Goal: Find specific page/section: Find specific page/section

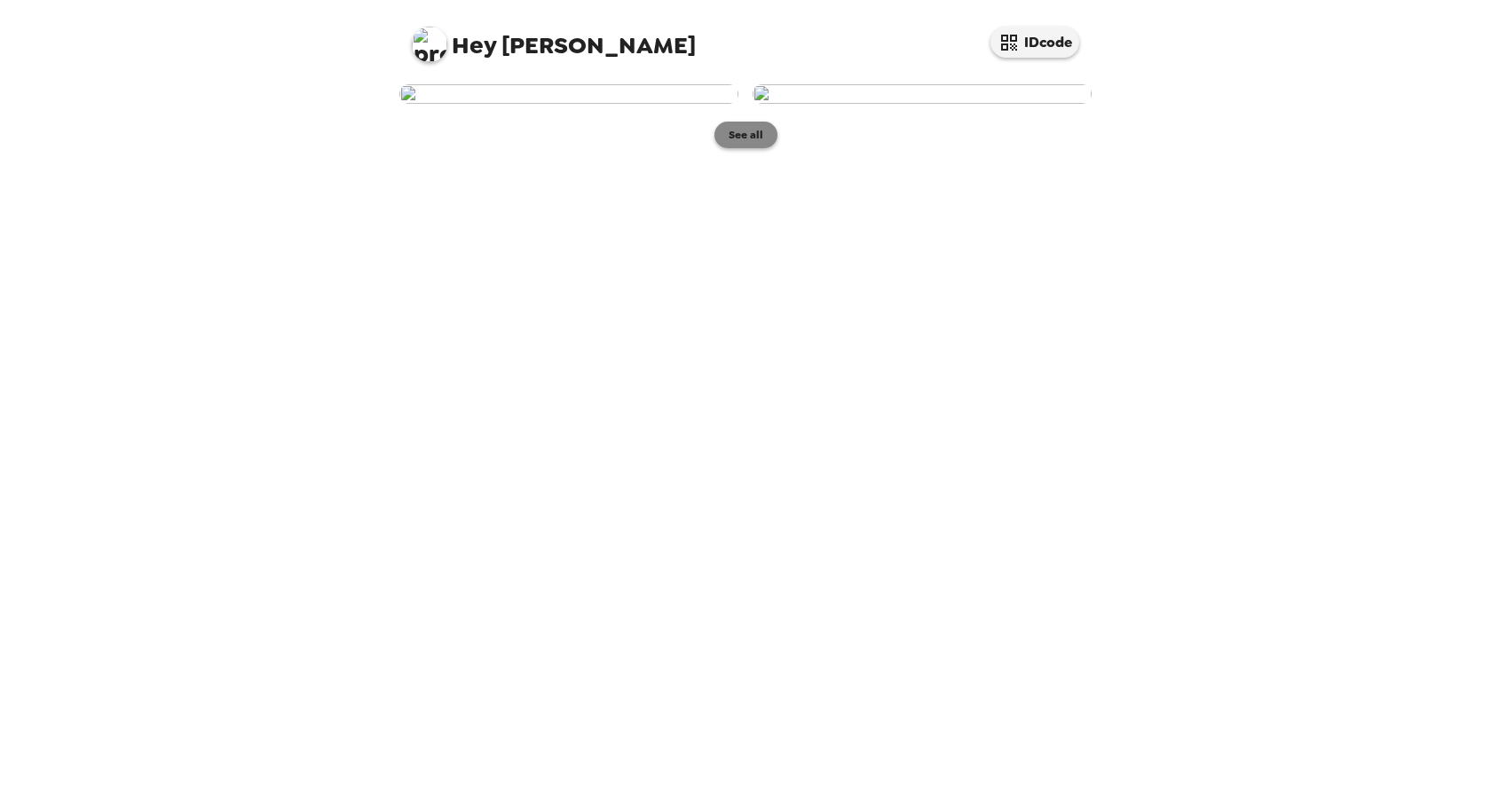
click at [758, 148] on button "See all" at bounding box center [745, 135] width 63 height 27
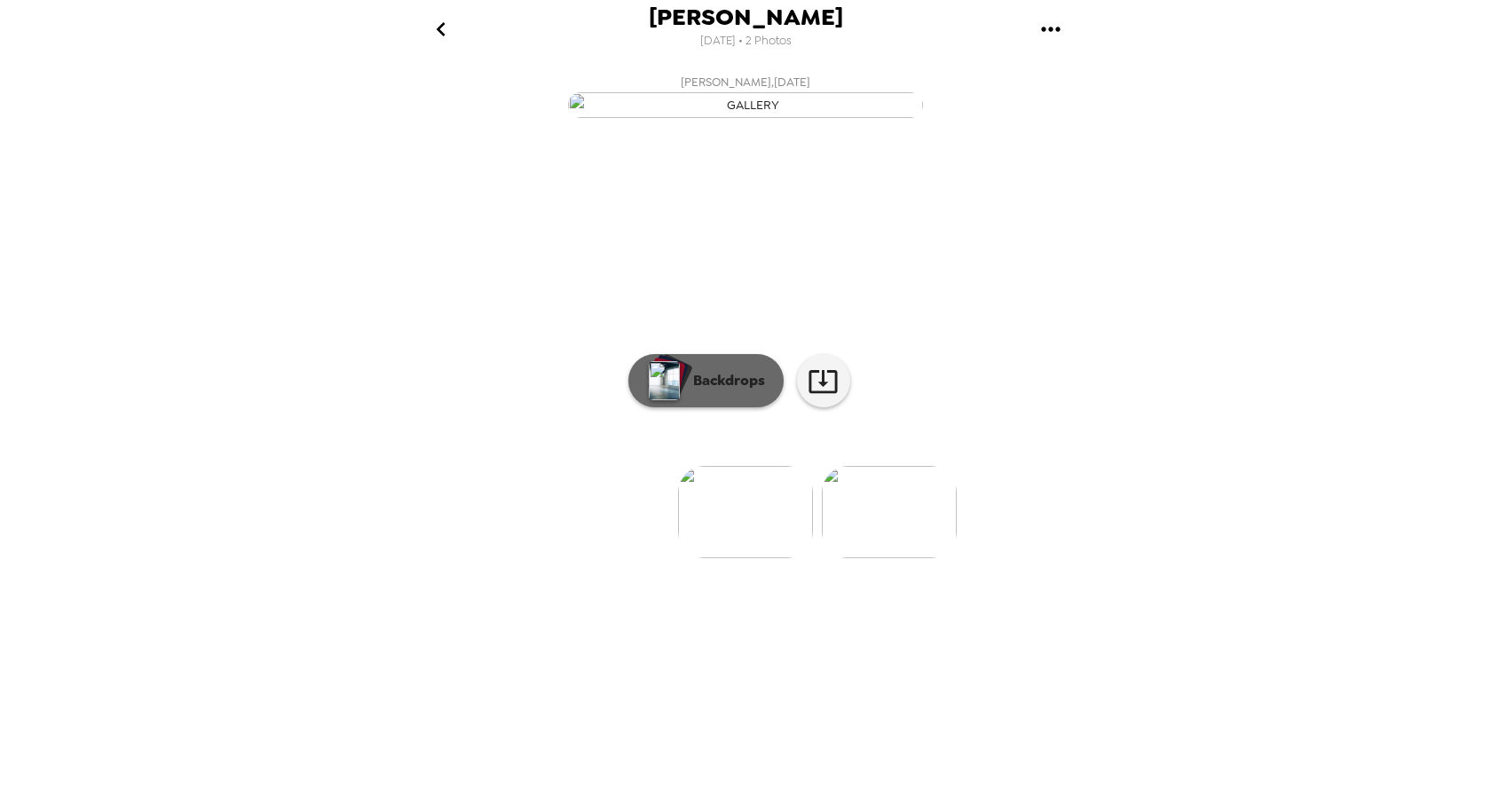
click at [725, 392] on p "Backdrops" at bounding box center [725, 381] width 81 height 21
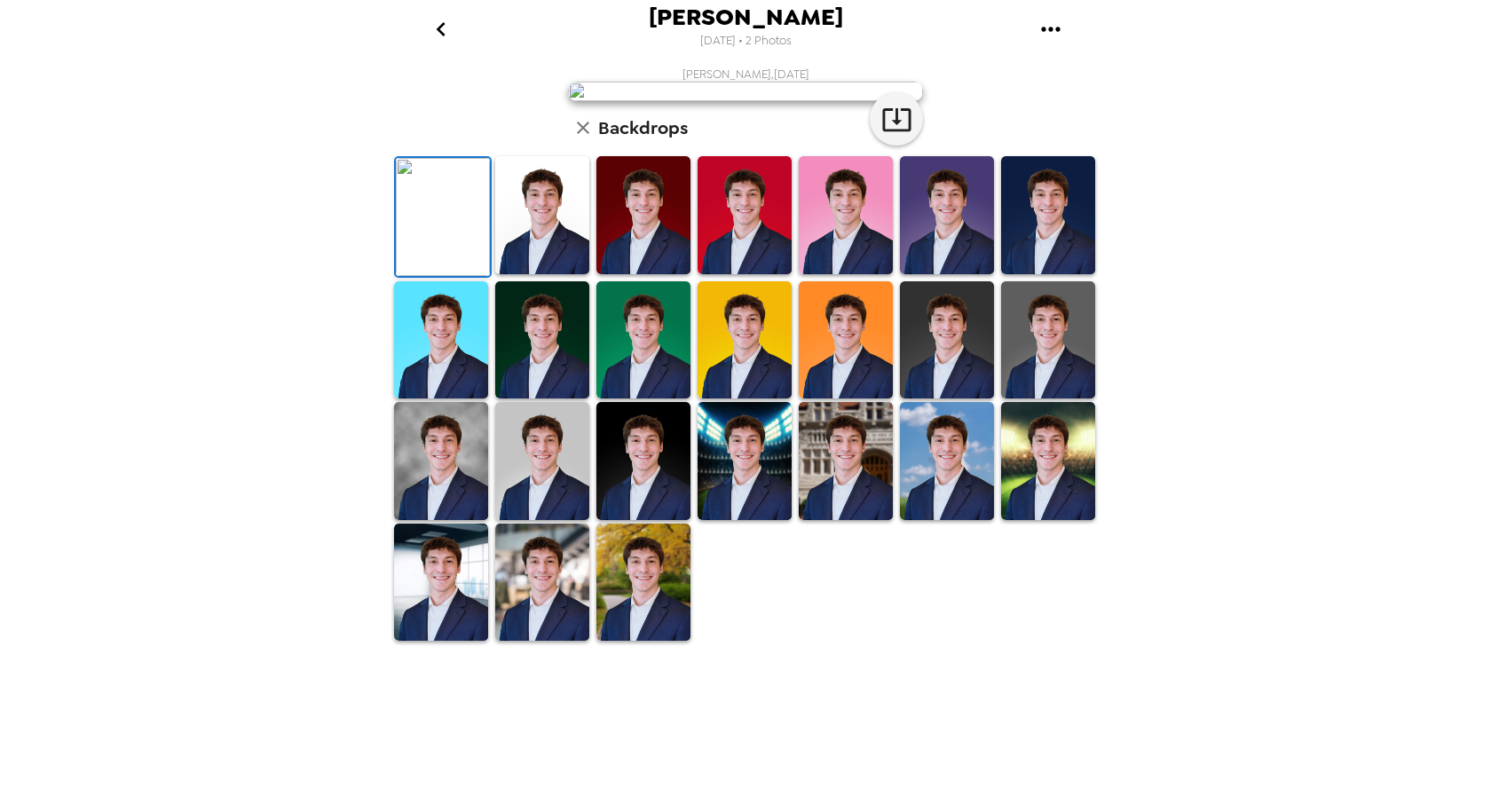
scroll to position [254, 0]
click at [545, 642] on img at bounding box center [543, 582] width 94 height 118
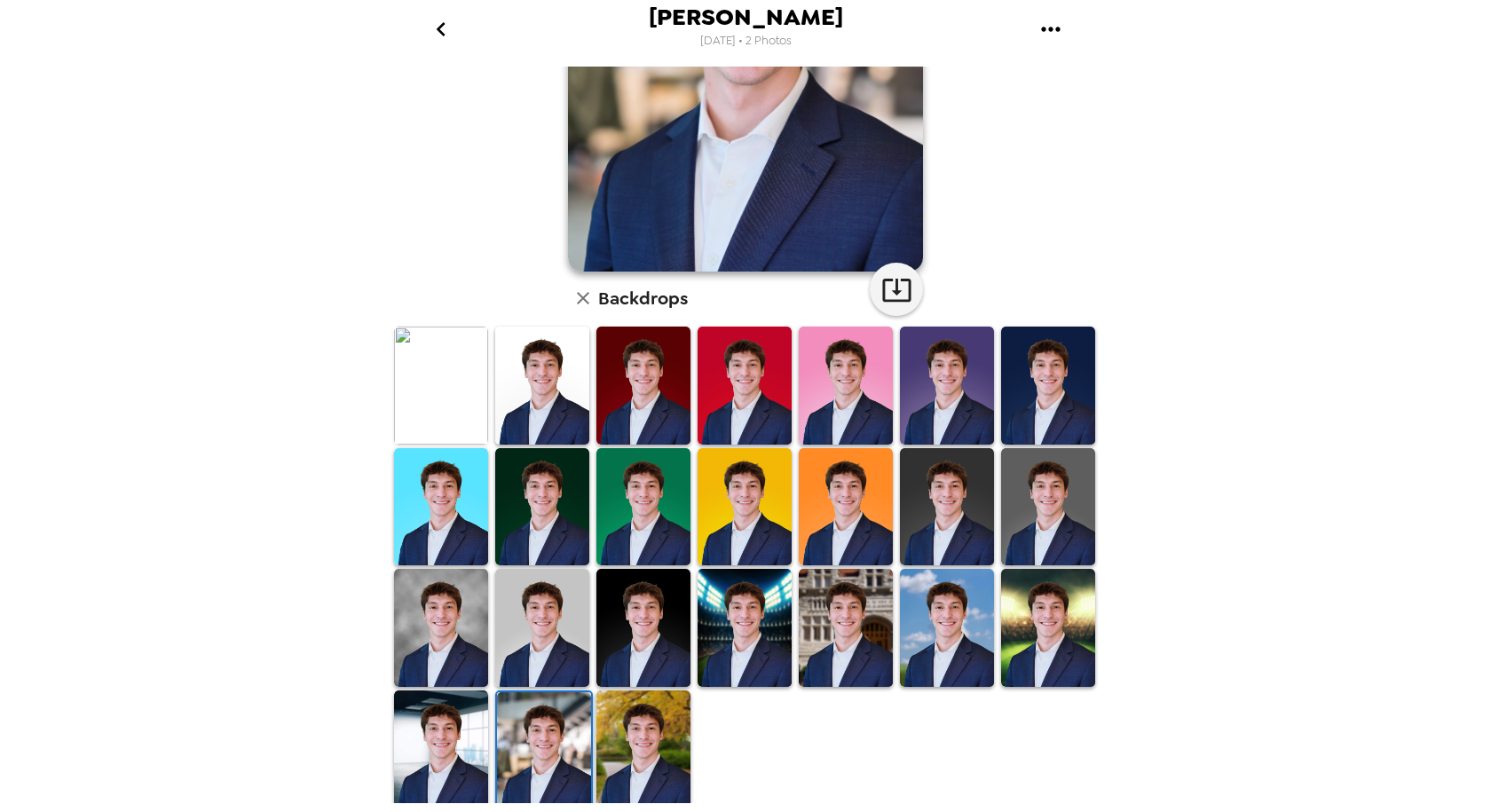
click at [647, 704] on img at bounding box center [644, 749] width 94 height 118
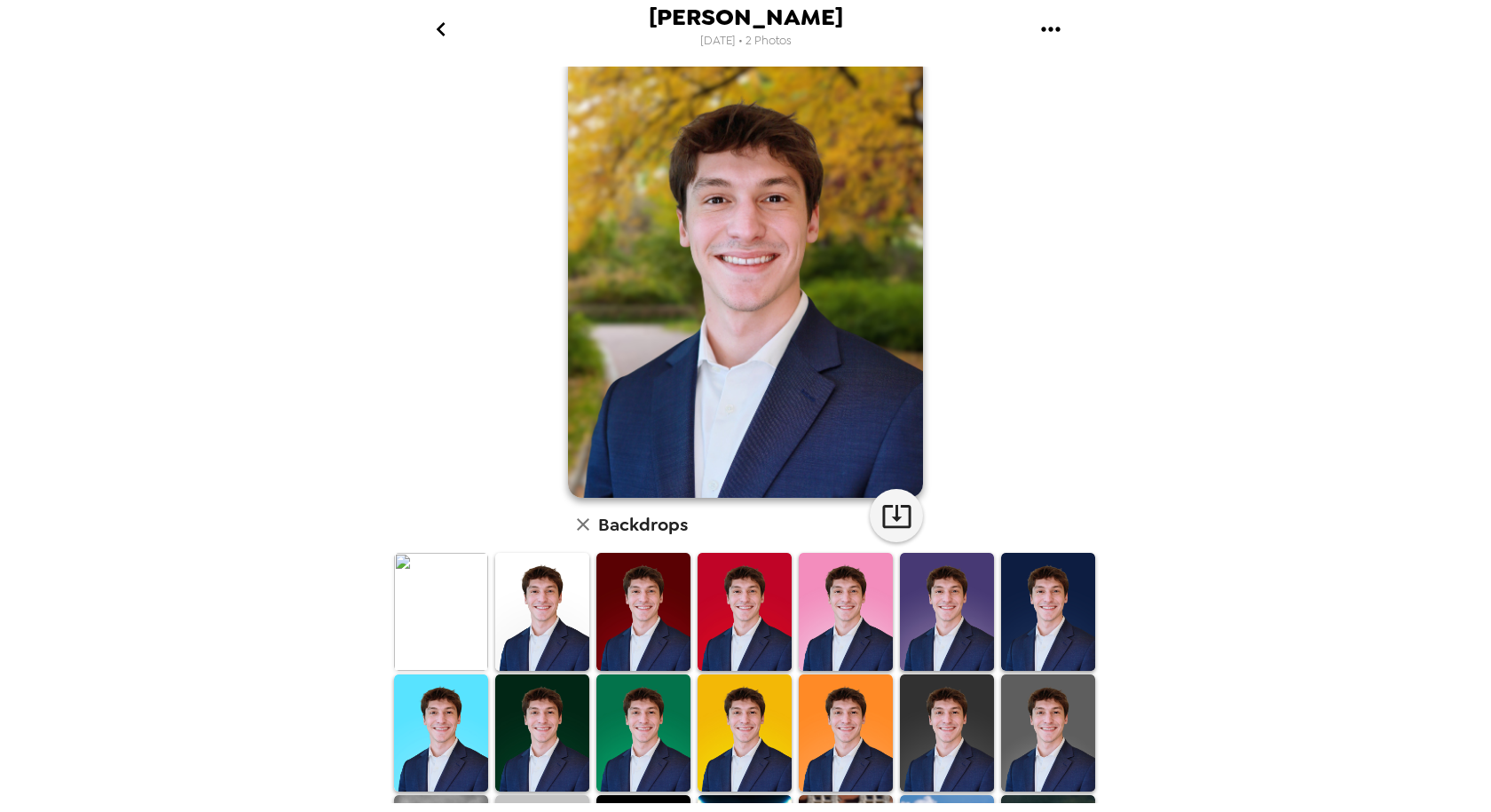
scroll to position [0, 0]
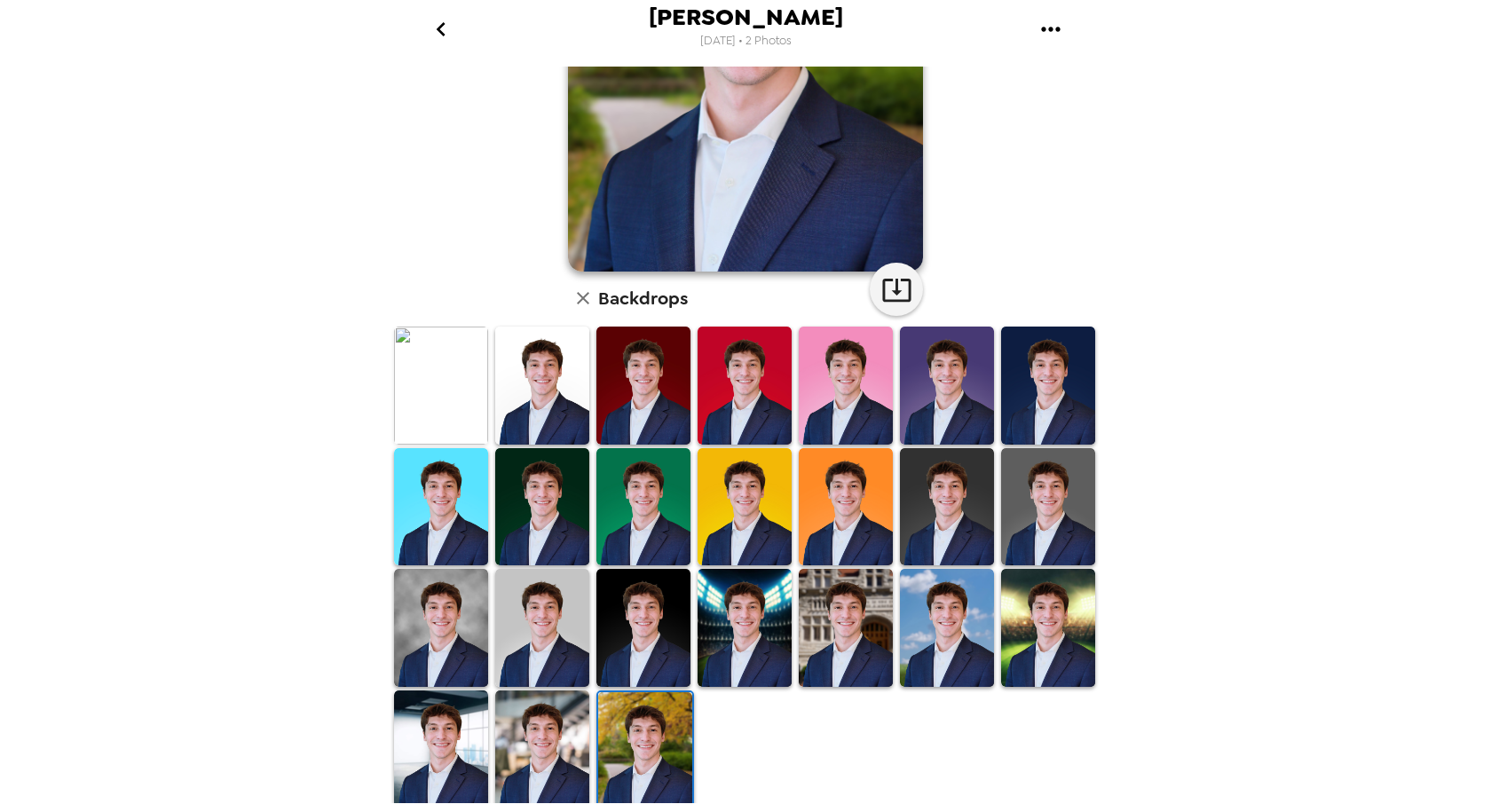
click at [543, 742] on img at bounding box center [543, 749] width 94 height 118
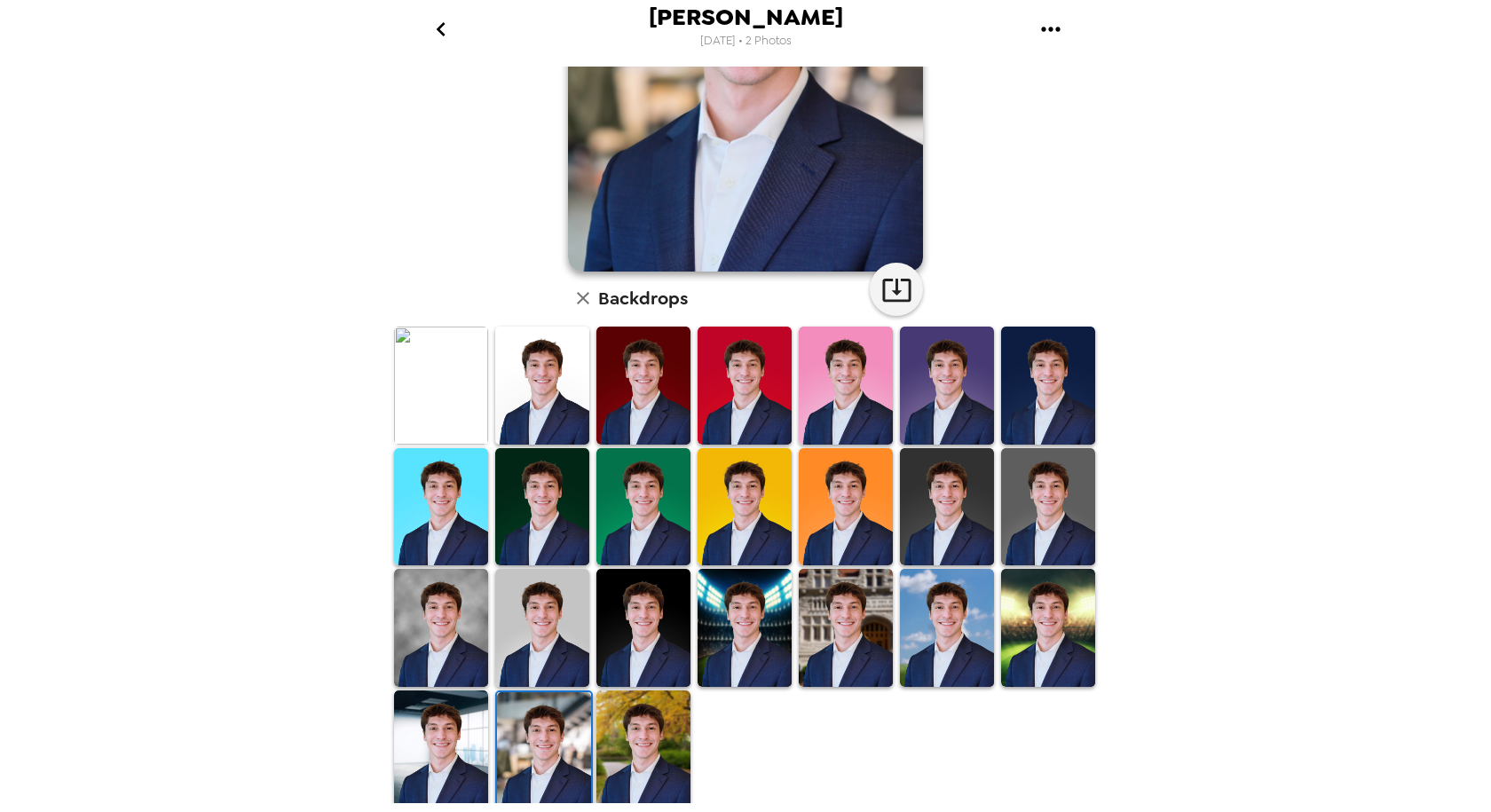
click at [444, 735] on img at bounding box center [441, 749] width 94 height 118
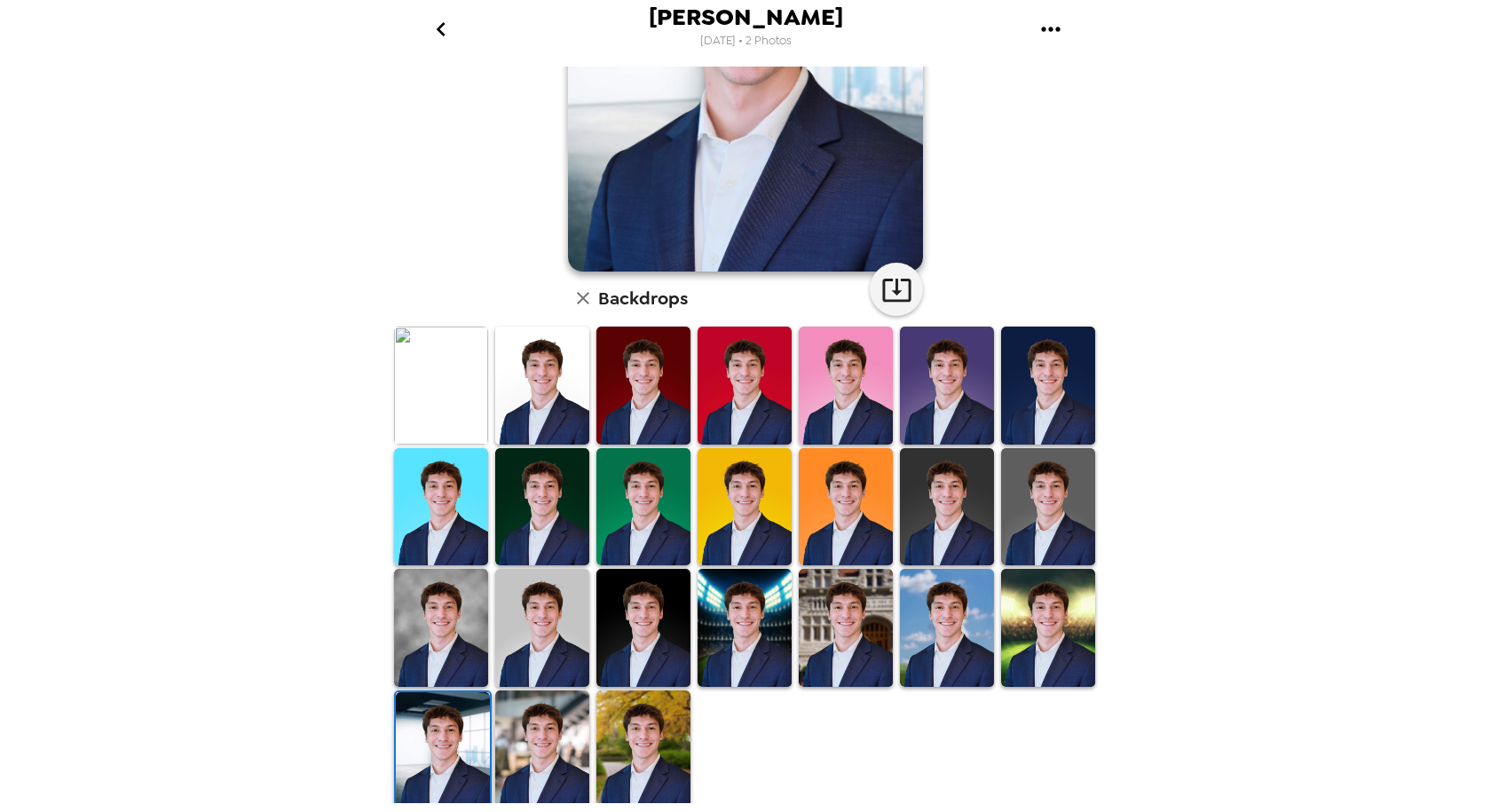
click at [526, 730] on img at bounding box center [543, 749] width 94 height 118
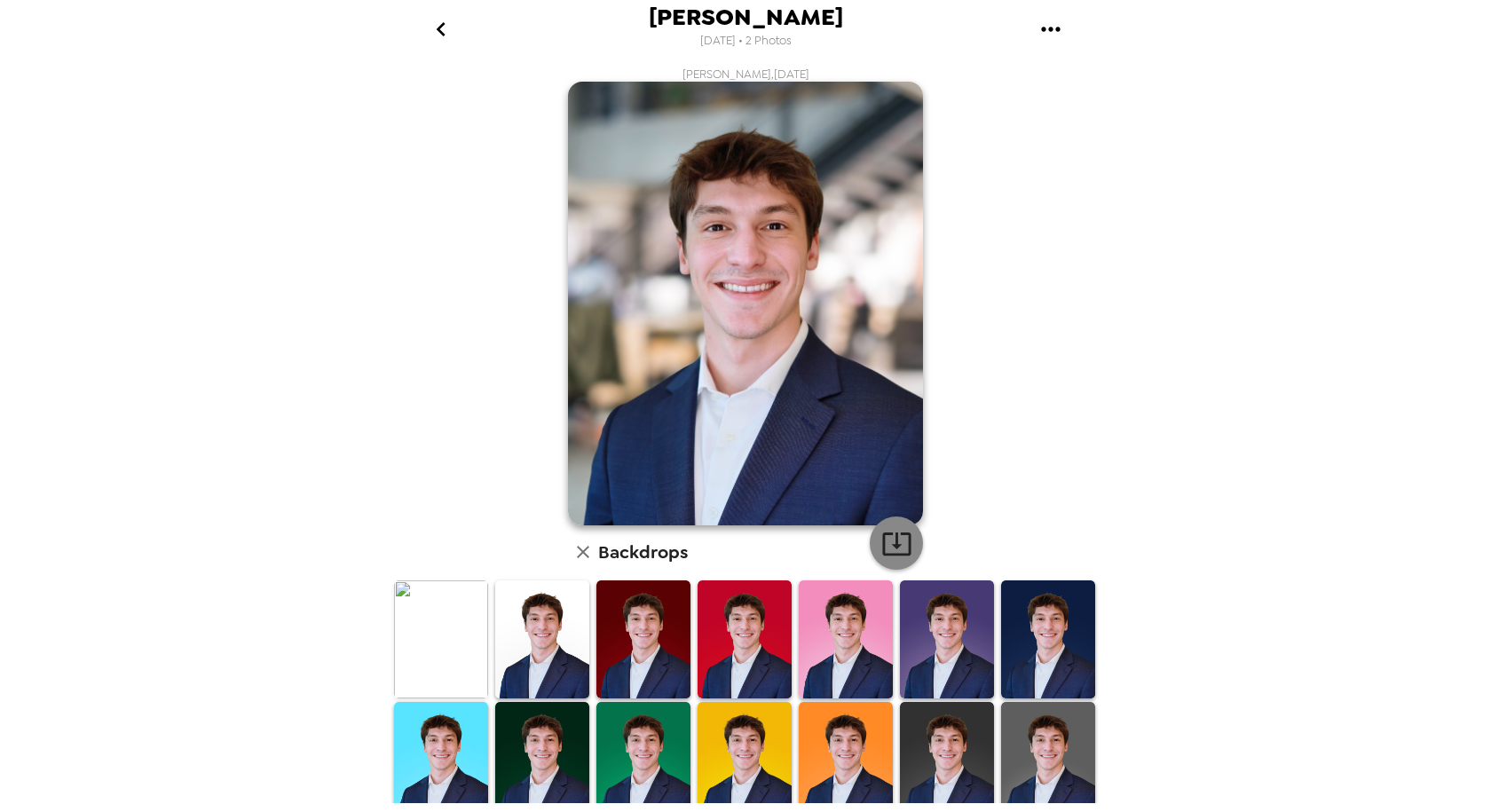
click at [894, 557] on icon "button" at bounding box center [897, 544] width 31 height 31
